Goal: Check status: Check status

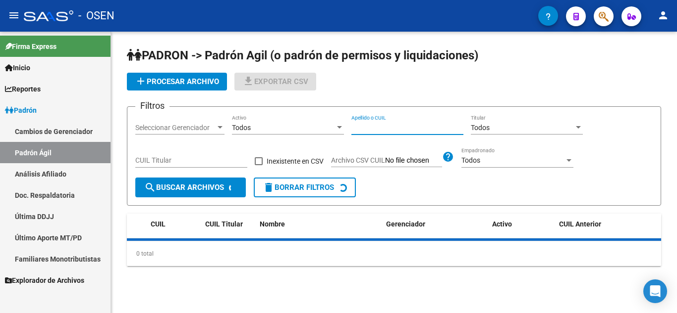
click at [376, 129] on input "Apellido o CUIL" at bounding box center [407, 128] width 112 height 8
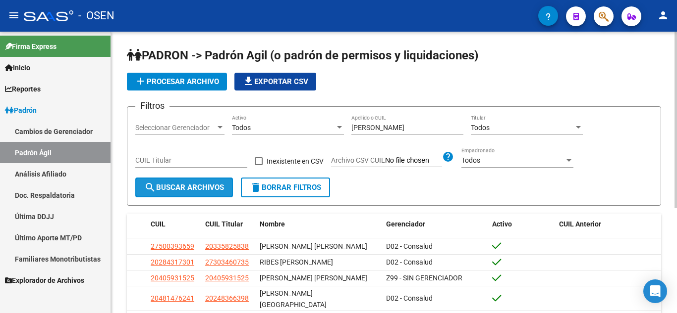
click at [195, 183] on button "search Buscar Archivos" at bounding box center [184, 188] width 98 height 20
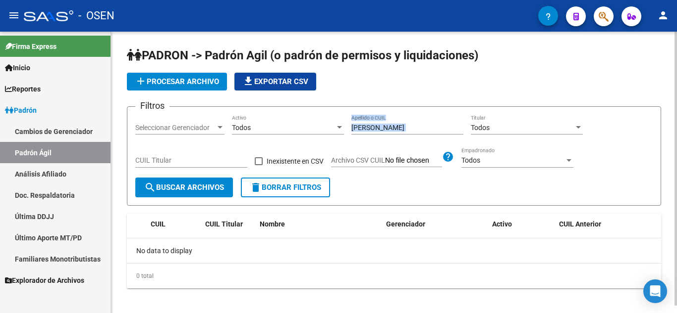
drag, startPoint x: 420, startPoint y: 135, endPoint x: 425, endPoint y: 125, distance: 11.7
click at [425, 125] on div "[PERSON_NAME] o CUIL" at bounding box center [407, 129] width 112 height 28
click at [425, 125] on input "[PERSON_NAME]" at bounding box center [407, 128] width 112 height 8
type input "[PERSON_NAME]"
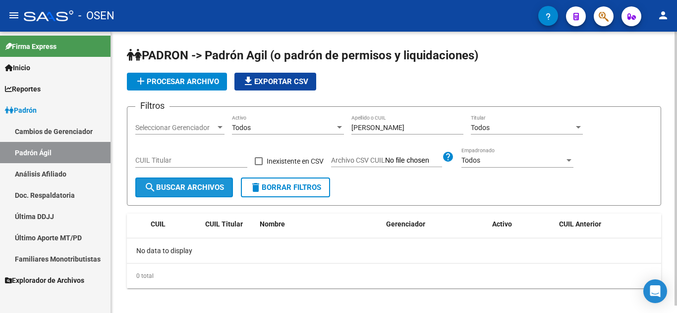
click at [154, 187] on mat-icon "search" at bounding box center [150, 188] width 12 height 12
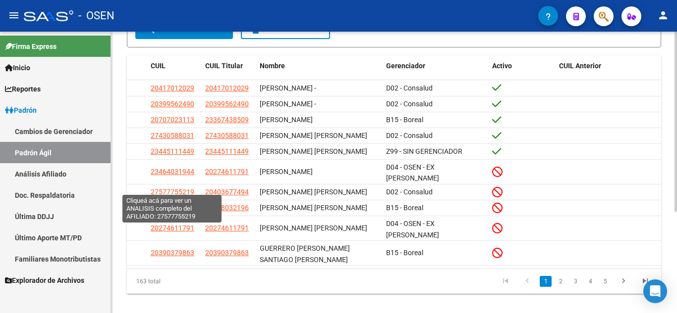
scroll to position [159, 0]
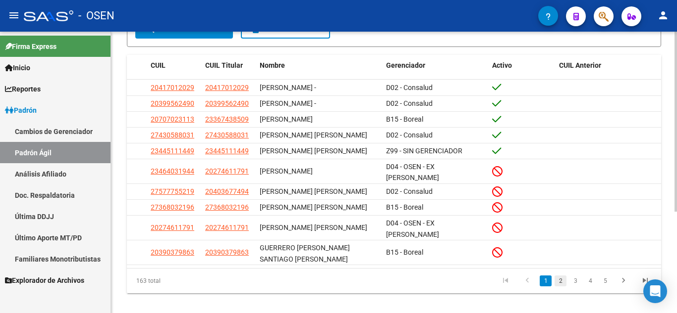
click at [562, 276] on link "2" at bounding box center [560, 281] width 12 height 11
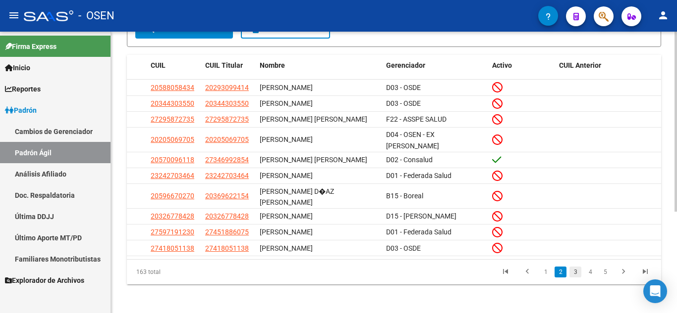
click at [578, 267] on link "3" at bounding box center [575, 272] width 12 height 11
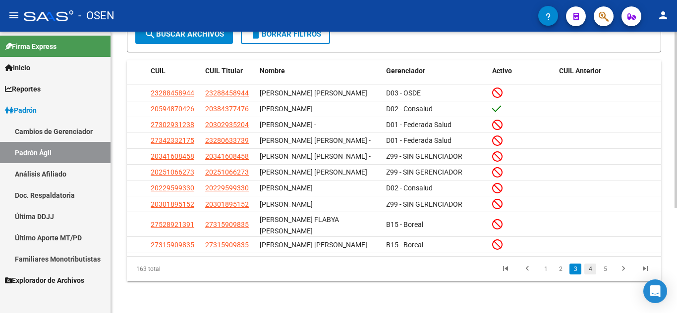
click at [592, 275] on link "4" at bounding box center [590, 269] width 12 height 11
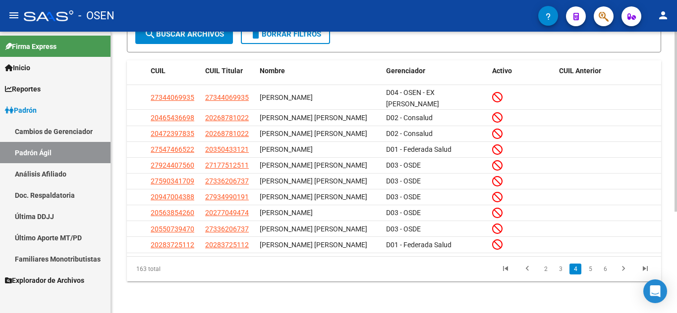
scroll to position [159, 0]
click at [593, 268] on link "5" at bounding box center [590, 269] width 12 height 11
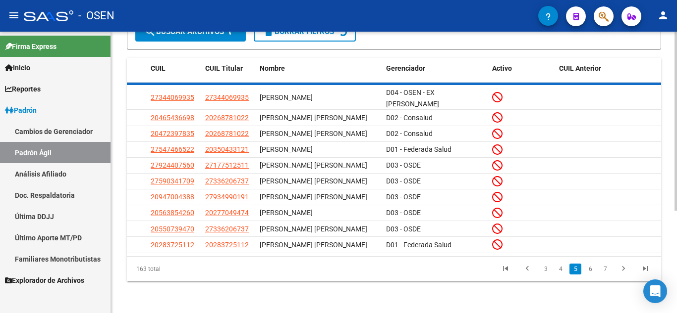
scroll to position [160, 0]
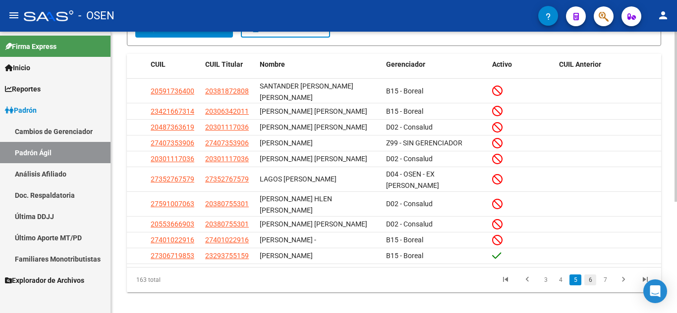
click at [589, 286] on link "6" at bounding box center [590, 280] width 12 height 11
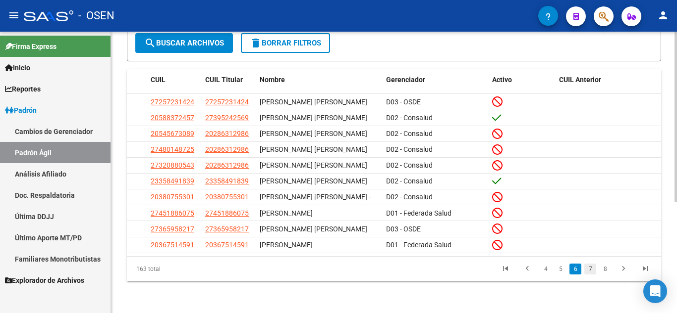
click at [592, 275] on link "7" at bounding box center [590, 269] width 12 height 11
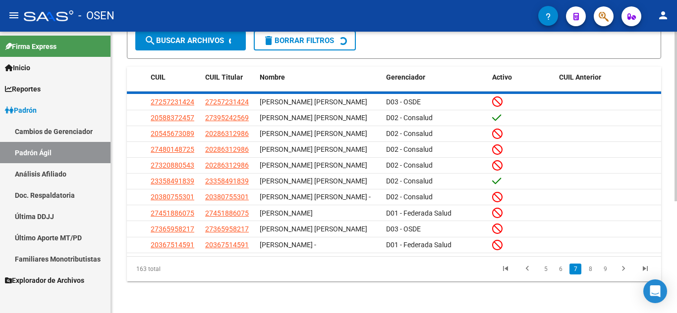
scroll to position [159, 0]
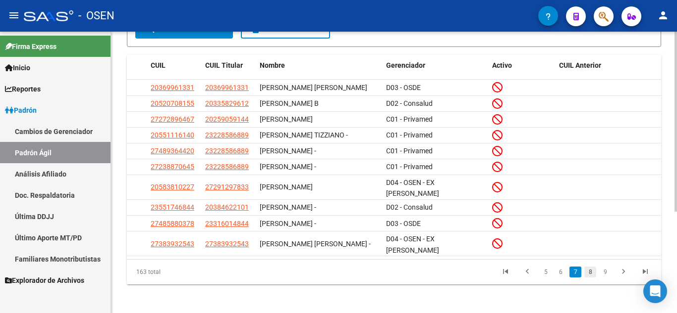
click at [589, 268] on link "8" at bounding box center [590, 272] width 12 height 11
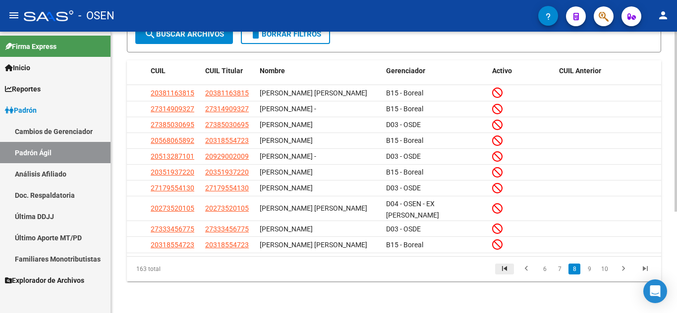
click at [502, 269] on icon "go to first page" at bounding box center [504, 270] width 13 height 12
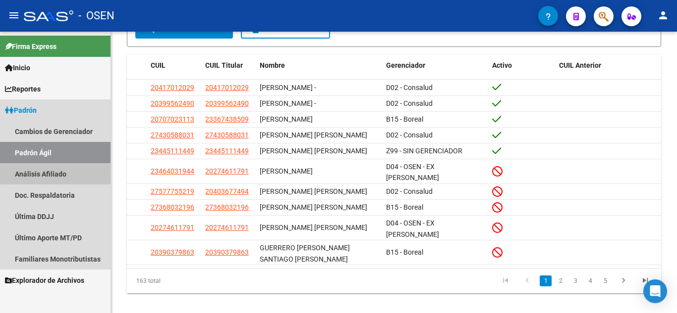
click at [55, 174] on link "Análisis Afiliado" at bounding box center [55, 173] width 110 height 21
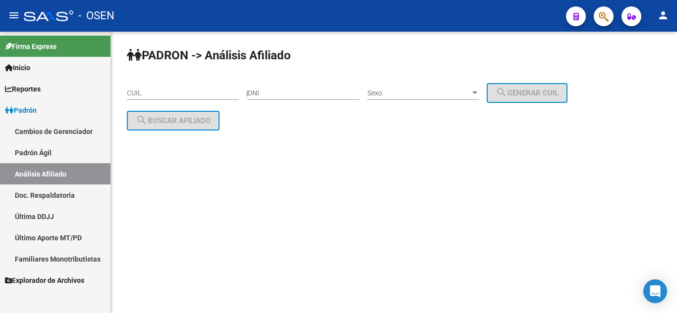
click at [156, 93] on input "CUIL" at bounding box center [183, 93] width 112 height 8
paste input "20-12317042-4"
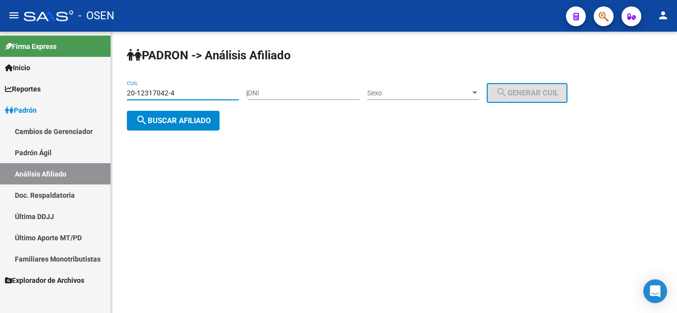
type input "20-12317042-4"
click at [179, 125] on button "search Buscar afiliado" at bounding box center [173, 121] width 93 height 20
